Goal: Transaction & Acquisition: Book appointment/travel/reservation

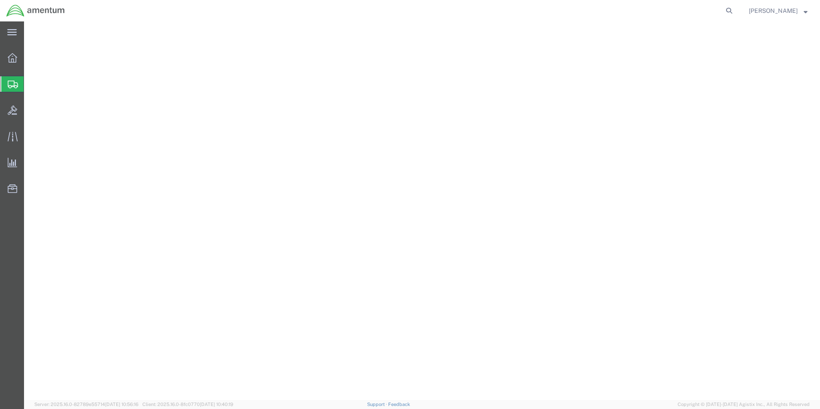
select select "49831"
select select "[GEOGRAPHIC_DATA]"
select select
select select "FL"
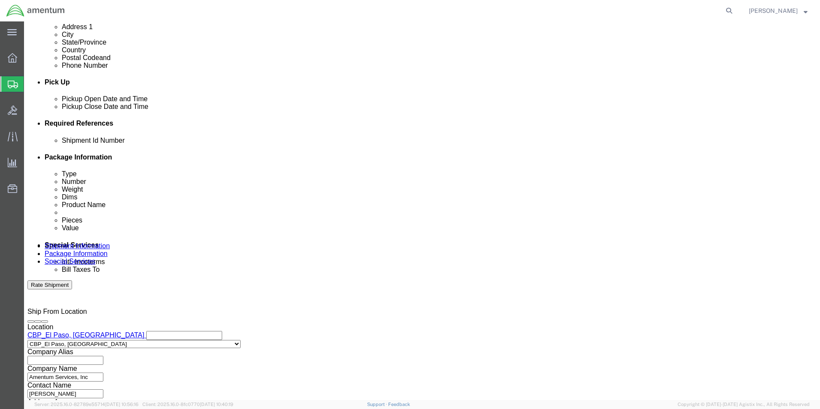
scroll to position [343, 0]
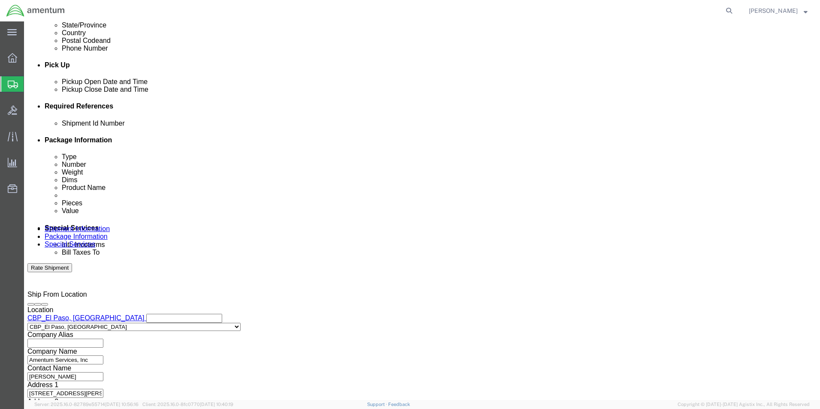
type input "AV INDUSTRIES INC. PO CBP0043072"
click button "Continue"
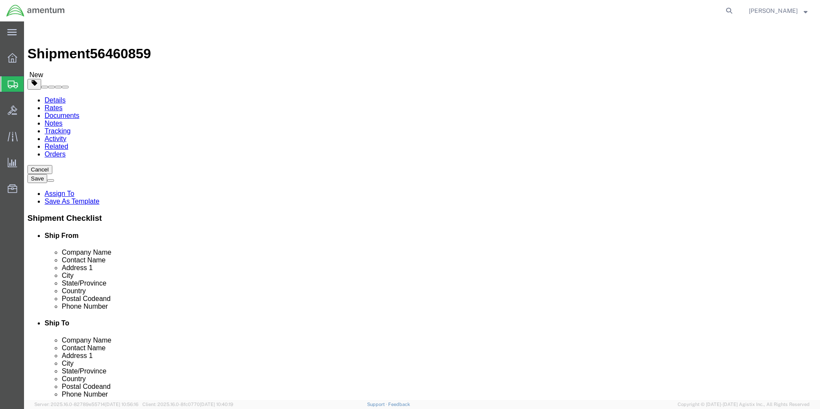
click select "Select BCK Boxes Bale(s) Basket(s) Bolt(s) Bottle(s) Buckets Bulk Bundle(s) Can…"
select select "YRPK"
click select "Select BCK Boxes Bale(s) Basket(s) Bolt(s) Bottle(s) Buckets Bulk Bundle(s) Can…"
click input "text"
type input "8"
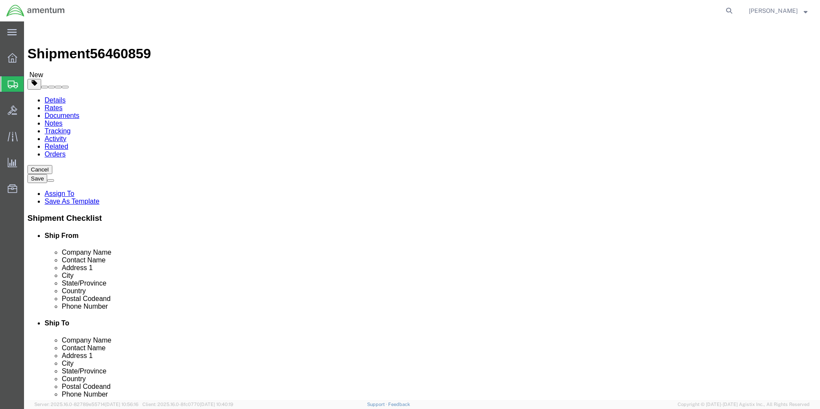
type input "6"
type input "2.70"
click link "Add Content"
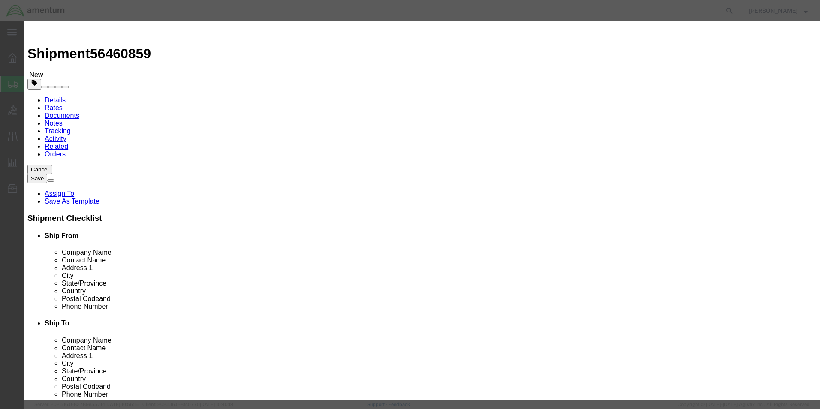
click input "text"
type input "AIRCRAFT PARTS"
select select "US"
click input "0"
type input "01.00"
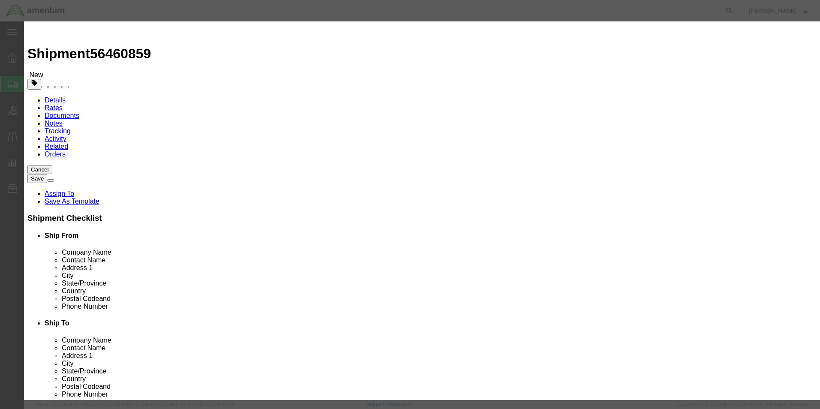
click input "text"
type input "3000.00"
click button "Save & Close"
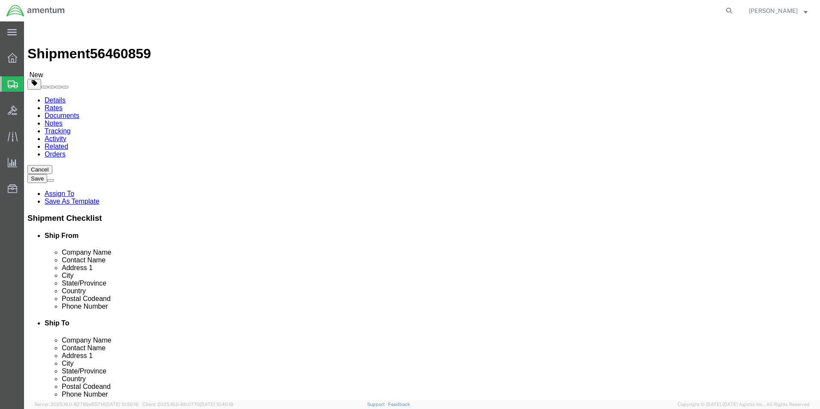
click button "Continue"
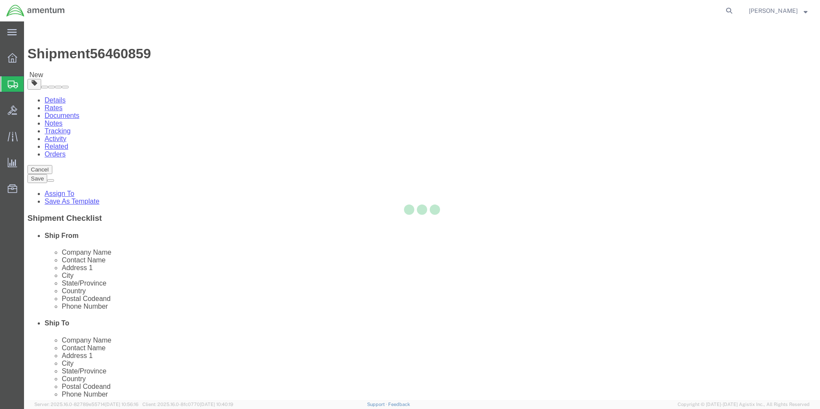
select select
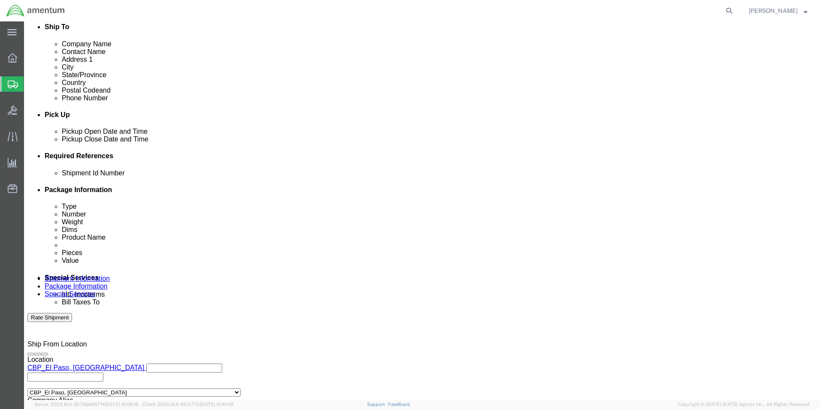
scroll to position [300, 0]
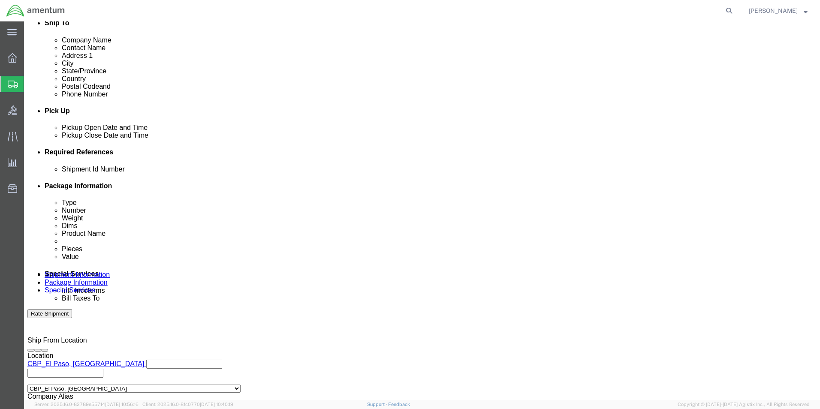
click select "Select Buyer Cost Center Department Operations Number Order Number Sales Person"
select select "DEPARTMENT"
click select "Select Buyer Cost Center Department Operations Number Order Number Sales Person"
type input "CBP"
click select "Select 6118.03.03.2219.000.SOC.0000 6118.03.03.2219.000.WBE.0000 6118.03.03.221…"
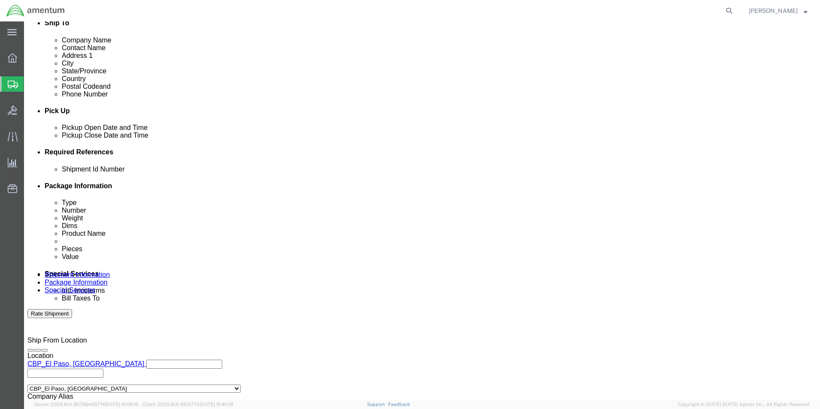
select select "96752"
click select "Select 6118.03.03.2219.000.SOC.0000 6118.03.03.2219.000.WBE.0000 6118.03.03.221…"
click div "Billing Location Select Select My Profile Location [PHONE_NUMBER] [PHONE_NUMBER…"
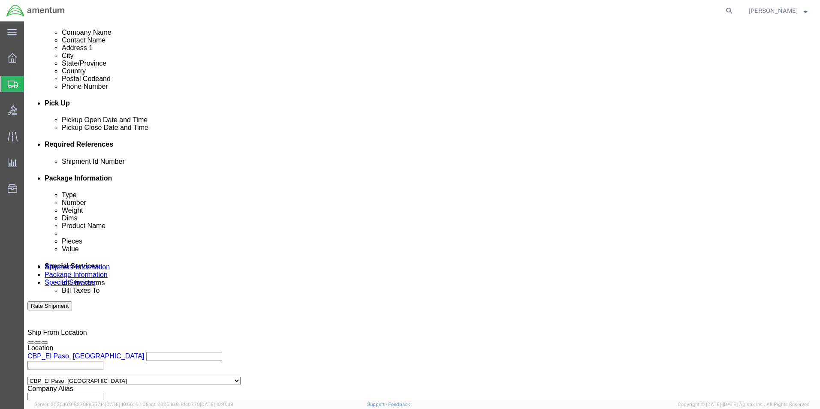
scroll to position [257, 0]
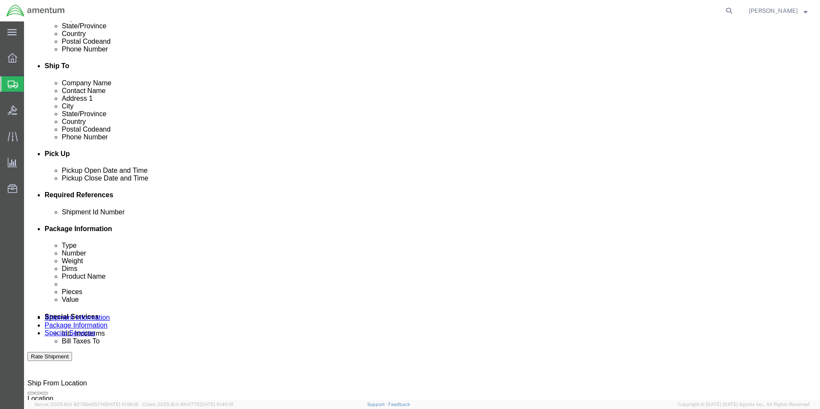
click button "Rate Shipment"
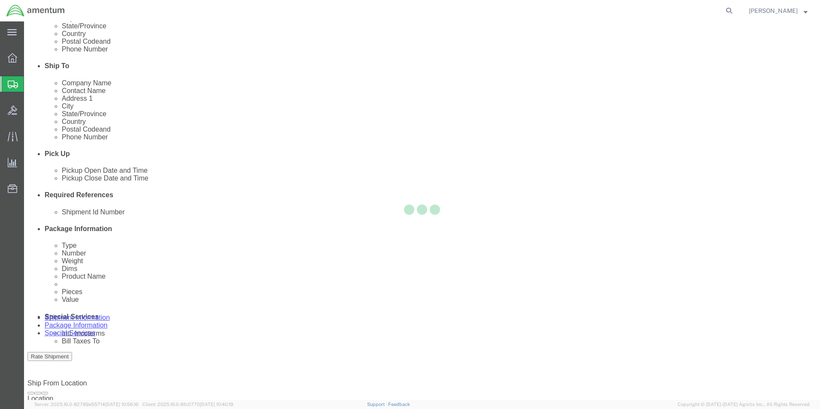
select select "49831"
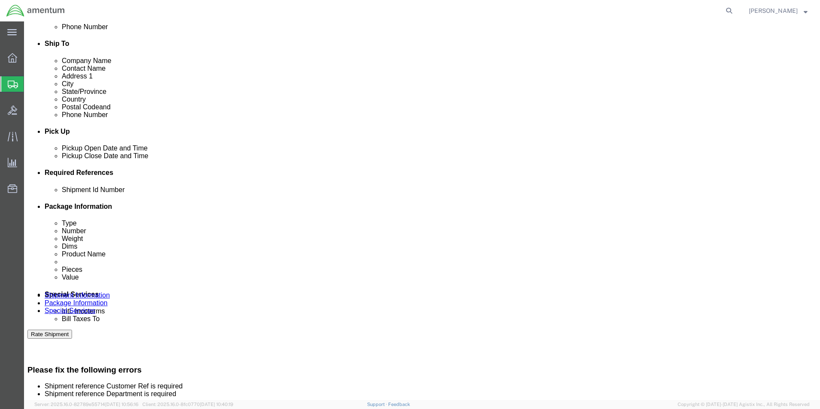
scroll to position [300, 0]
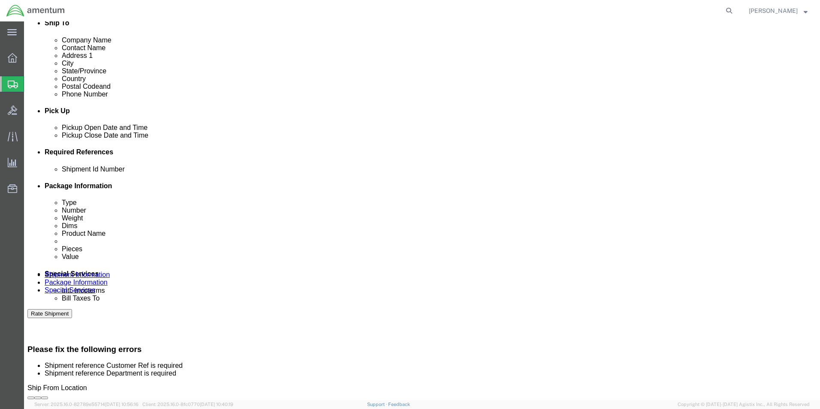
click input "CBP0043072"
click input "text"
paste input "CBP0043072"
type input "CBP0043072"
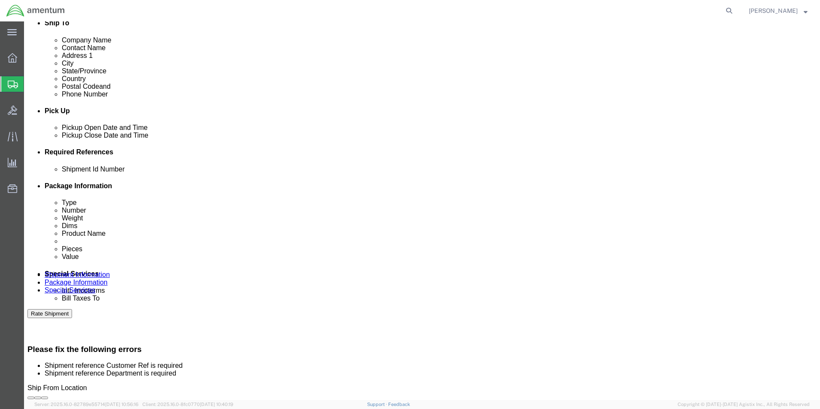
paste input "CBP0043072"
type input "CBP0043072"
click div "Shipping Mode (Optional)"
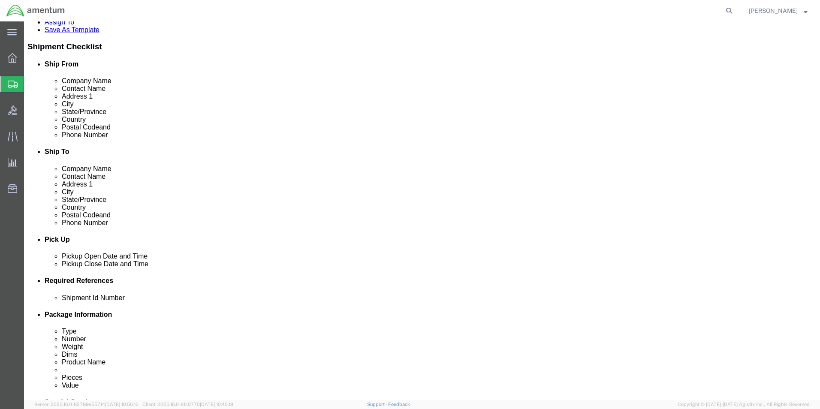
click button "Rate Shipment"
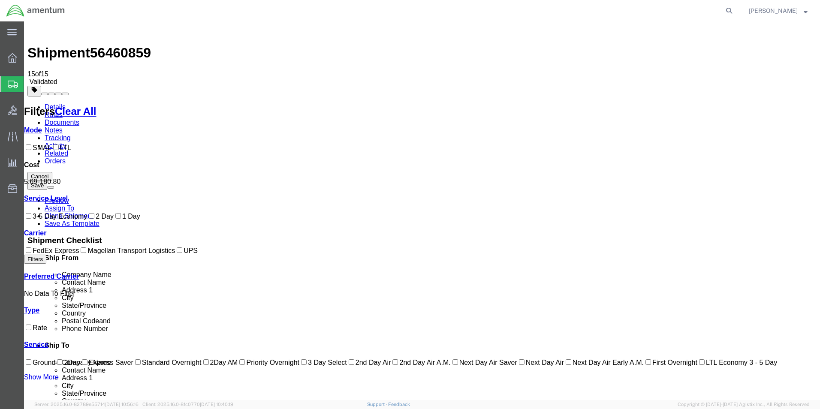
scroll to position [0, 0]
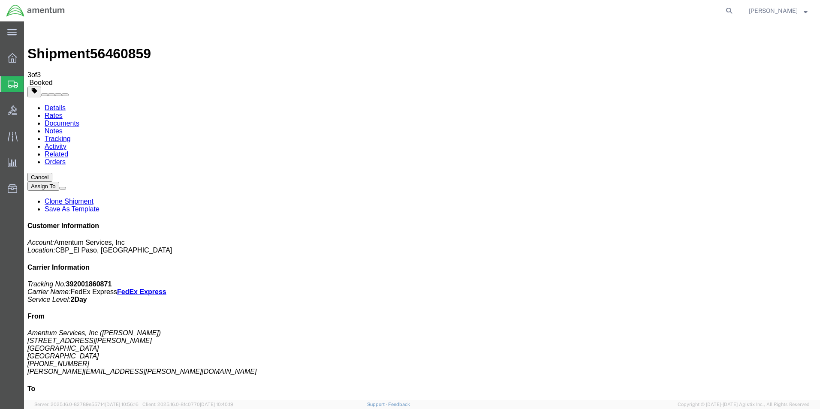
drag, startPoint x: 105, startPoint y: 154, endPoint x: 498, endPoint y: 222, distance: 398.7
click at [100, 205] on link "Save As Template" at bounding box center [72, 208] width 55 height 7
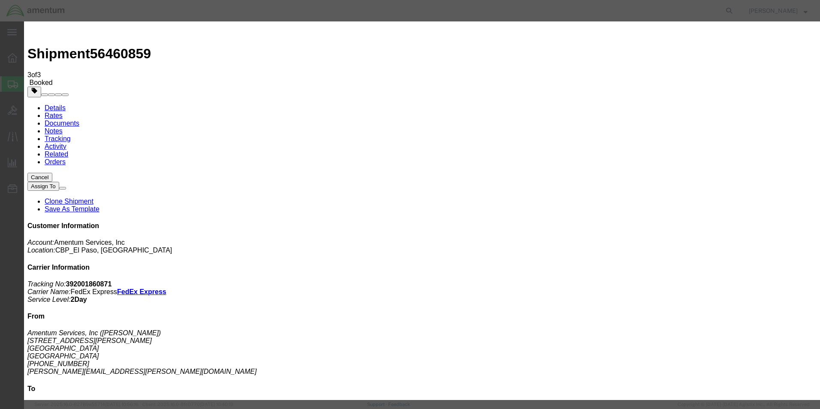
type input "AV INDUSTRIESINC - LM"
